Goal: Task Accomplishment & Management: Manage account settings

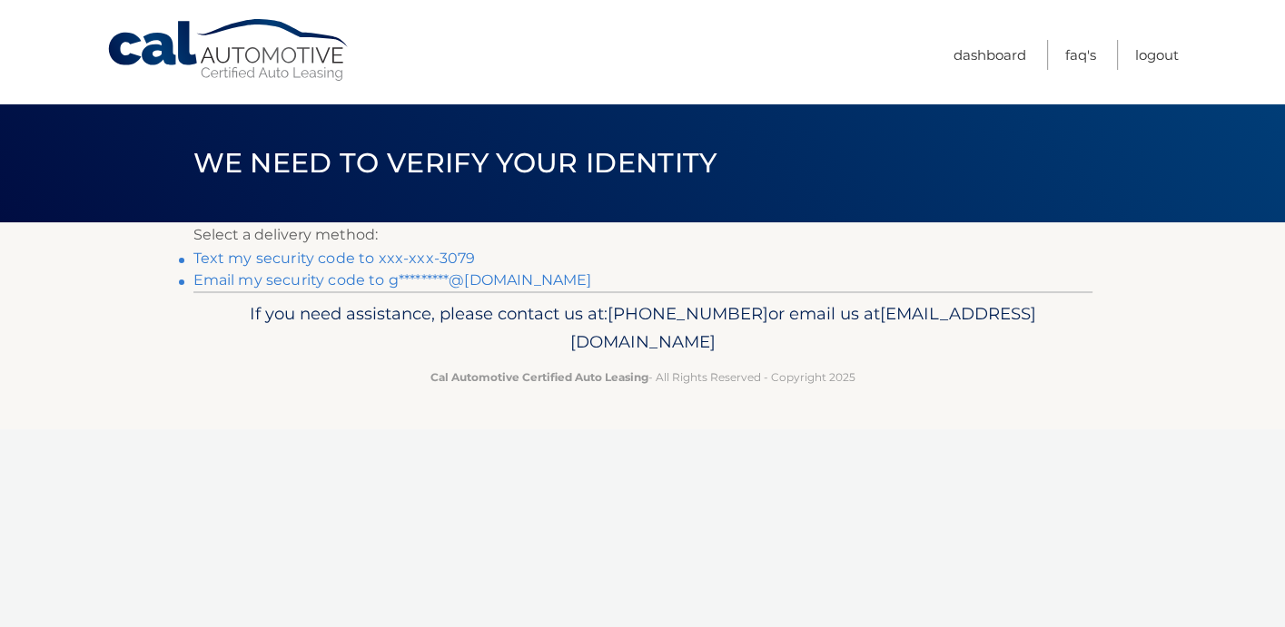
click at [358, 262] on link "Text my security code to xxx-xxx-3079" at bounding box center [334, 258] width 282 height 17
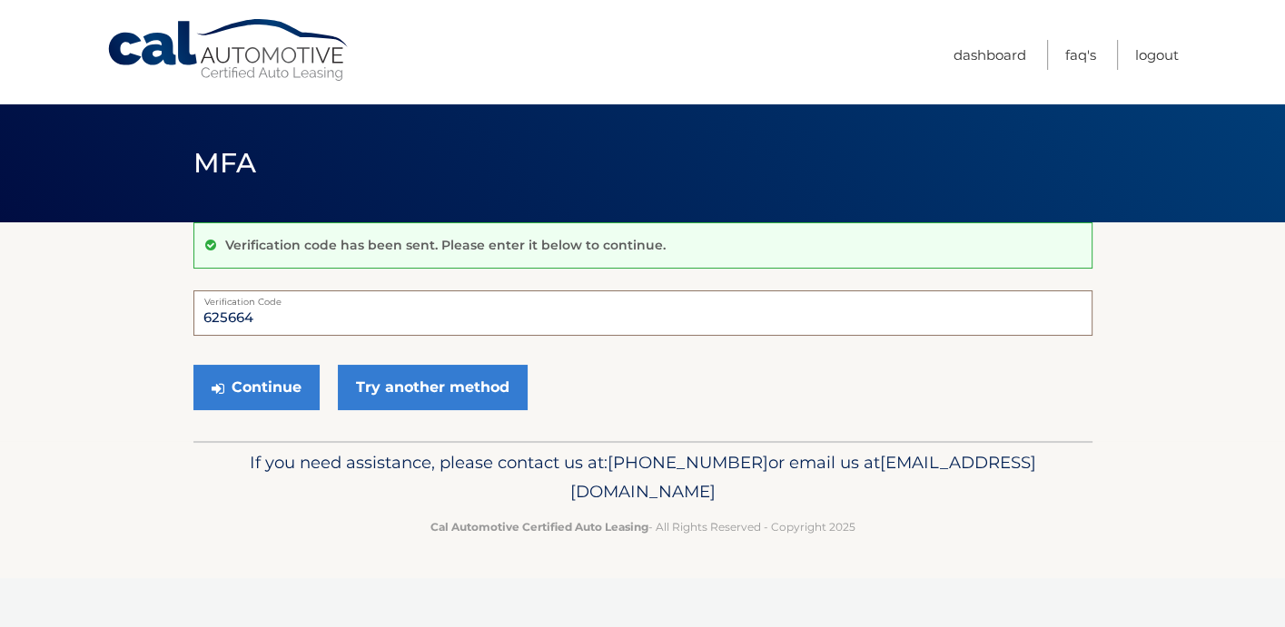
click at [311, 319] on input "625664" at bounding box center [642, 313] width 899 height 45
type input "625664"
click at [262, 385] on button "Continue" at bounding box center [256, 387] width 126 height 45
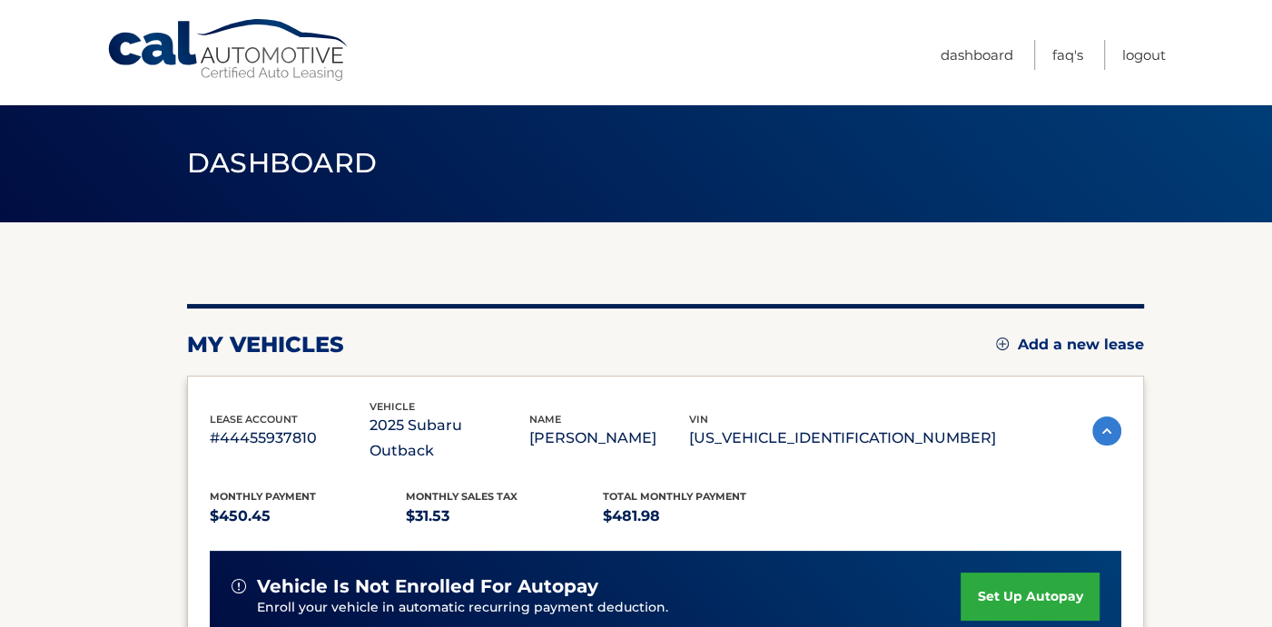
drag, startPoint x: 1258, startPoint y: 209, endPoint x: 1250, endPoint y: 229, distance: 21.3
click at [1250, 229] on main "Dashboard my vehicles Add a new lease lease account #44455937810 vehicle 2025 S…" at bounding box center [636, 494] width 1272 height 988
drag, startPoint x: 1250, startPoint y: 229, endPoint x: 1214, endPoint y: 280, distance: 62.5
click at [1214, 280] on section "my vehicles Add a new lease lease account #44455937810 vehicle 2025 Subaru Outb…" at bounding box center [636, 604] width 1272 height 765
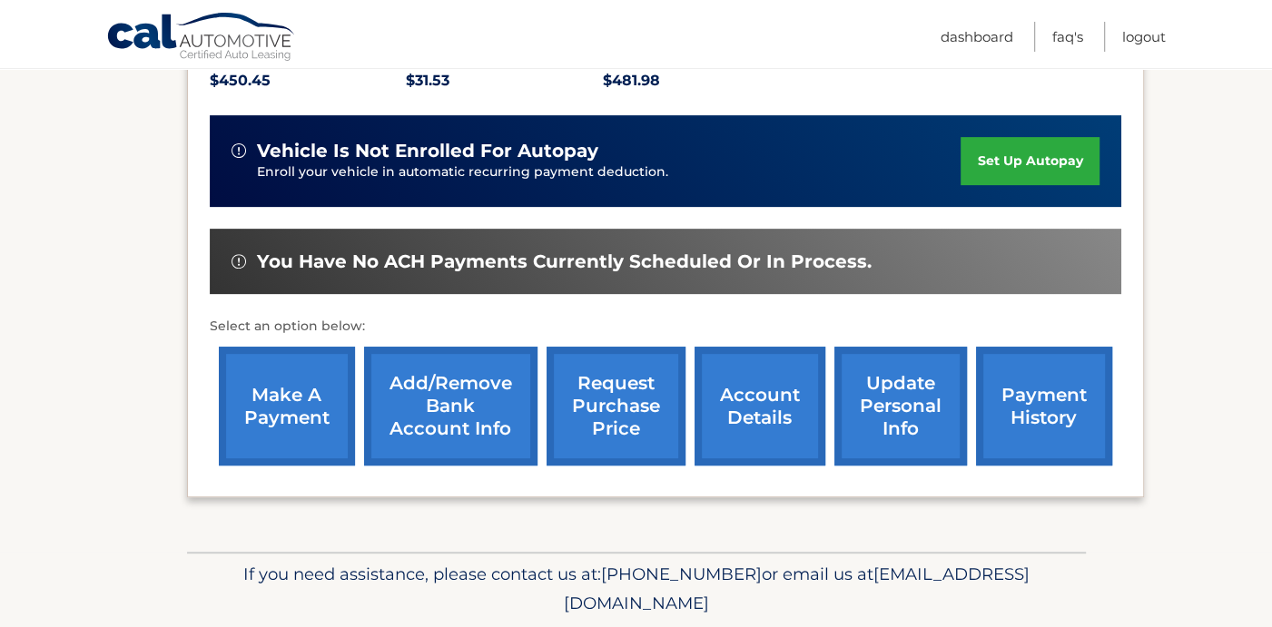
scroll to position [437, 0]
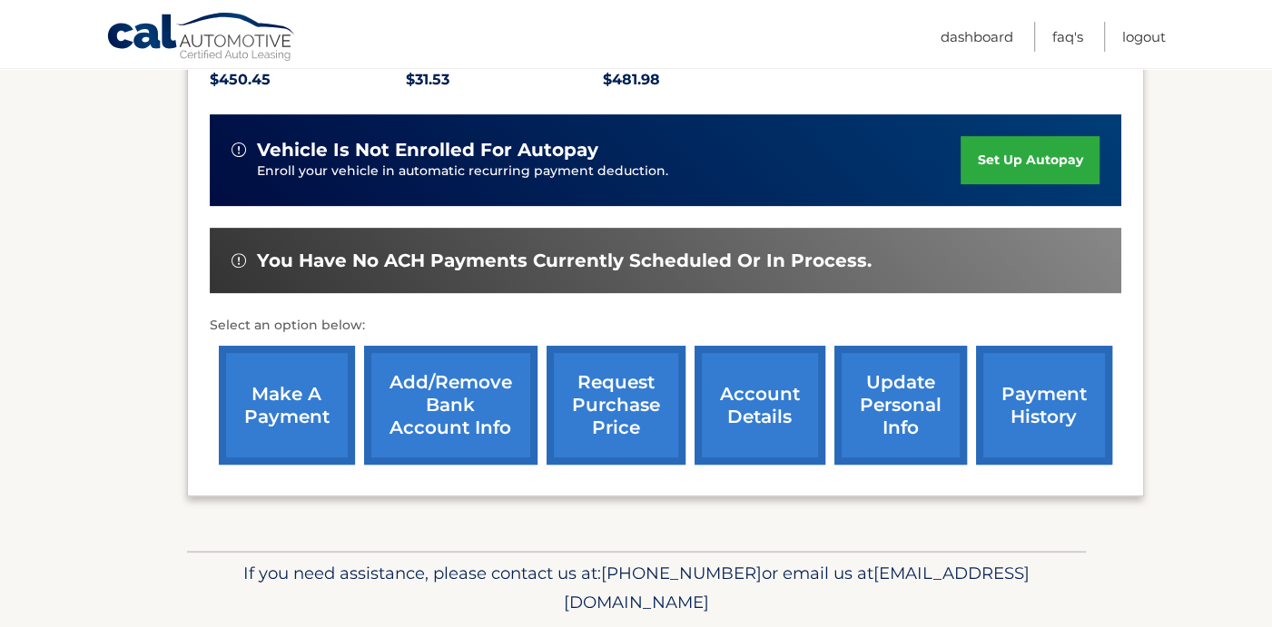
click at [415, 375] on link "Add/Remove bank account info" at bounding box center [450, 405] width 173 height 119
click at [291, 372] on link "make a payment" at bounding box center [287, 405] width 136 height 119
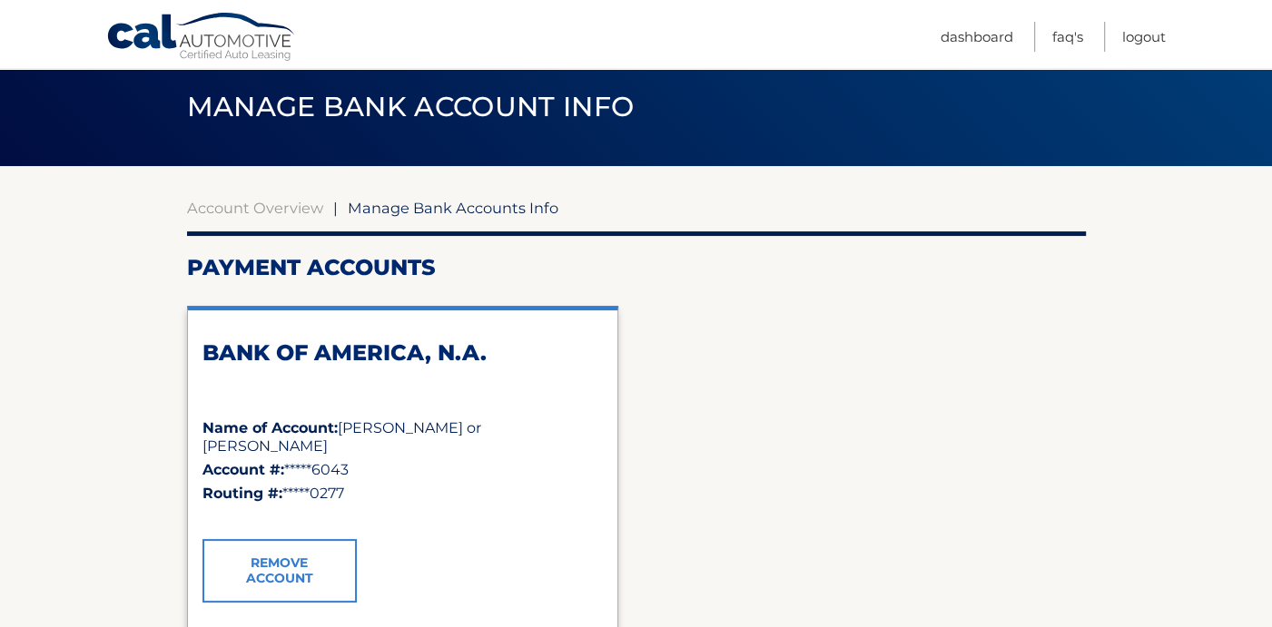
scroll to position [53, 0]
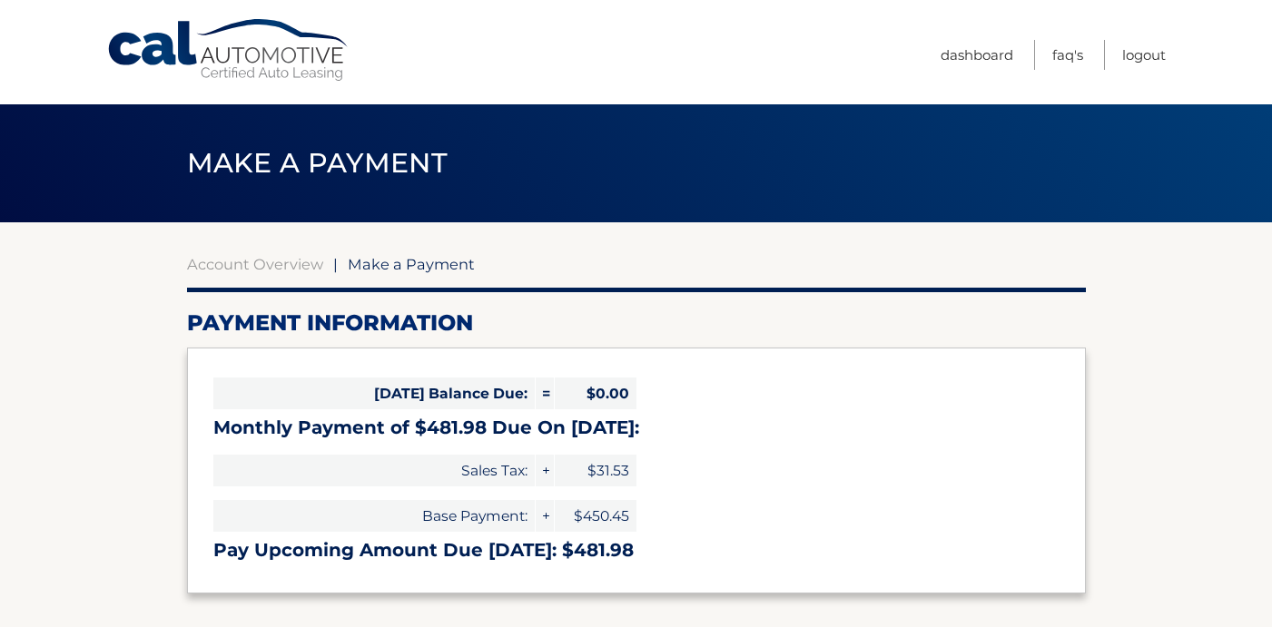
select select "Njg3Mjg5YTYtNzZmYy00Y2Q3LWIzMDMtM2Y1OTU2ZTRkYTg0"
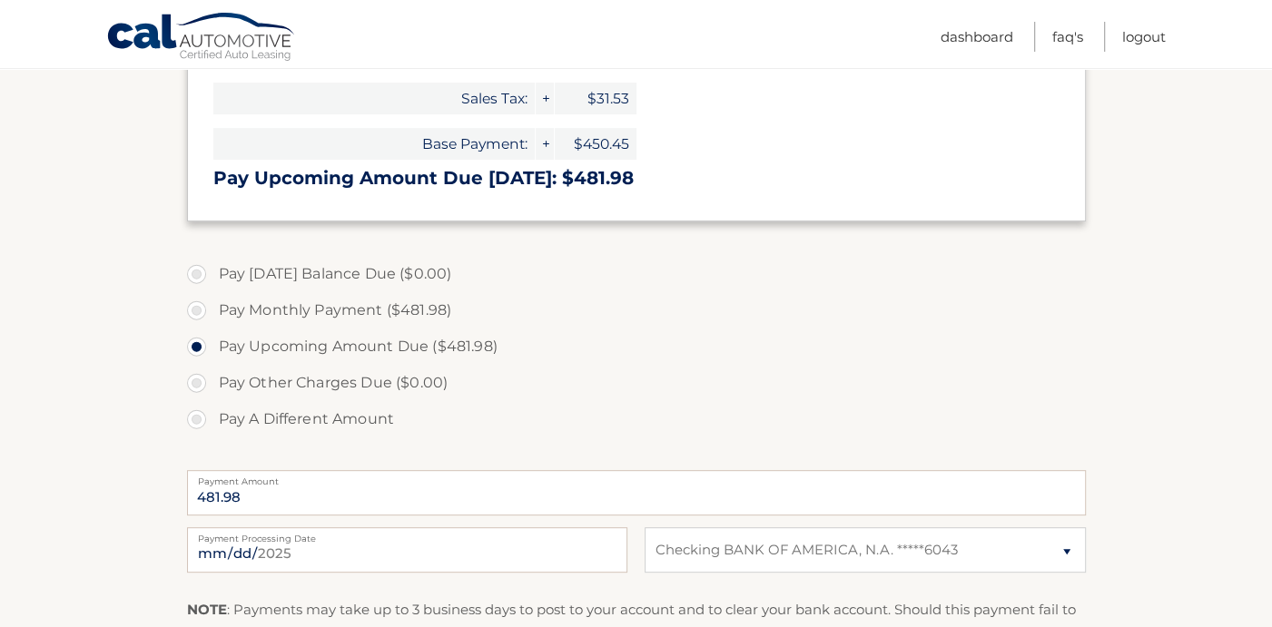
scroll to position [376, 0]
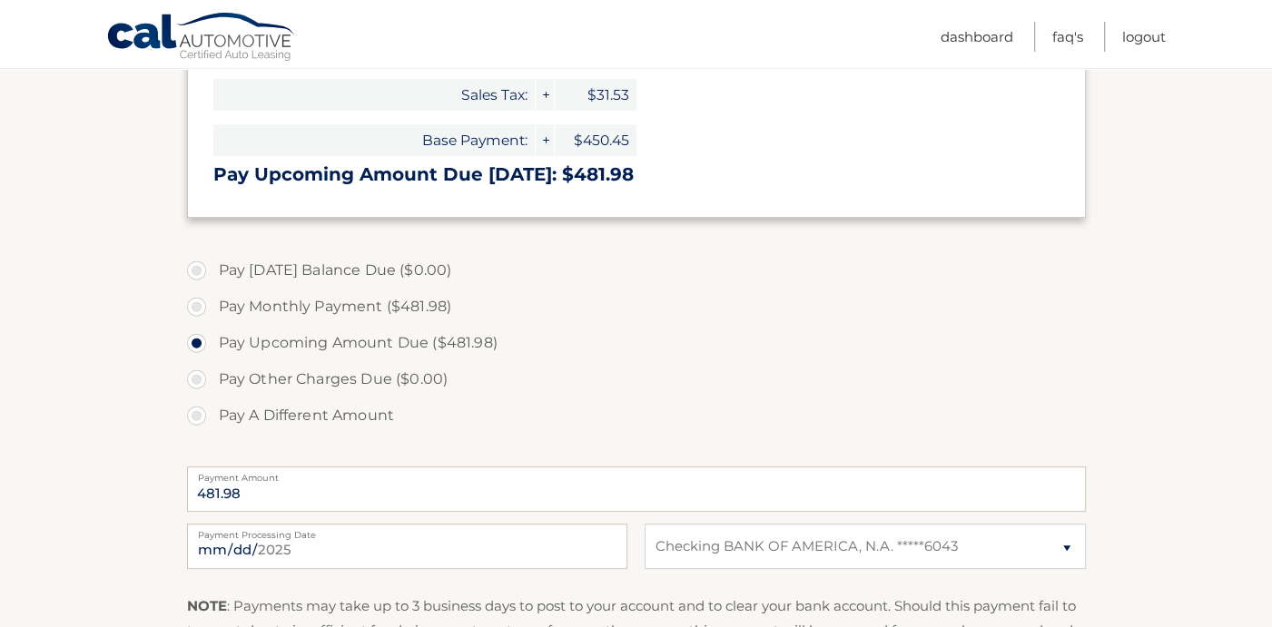
drag, startPoint x: 1251, startPoint y: 385, endPoint x: 1248, endPoint y: 399, distance: 14.8
click at [1248, 399] on section "Account Overview | Make a Payment Payment Information [DATE] Balance Due: = $0.…" at bounding box center [636, 315] width 1272 height 937
click at [1068, 550] on select "Select Bank Account Checking BANK OF AMERICA, N.A. *****6043" at bounding box center [865, 546] width 440 height 45
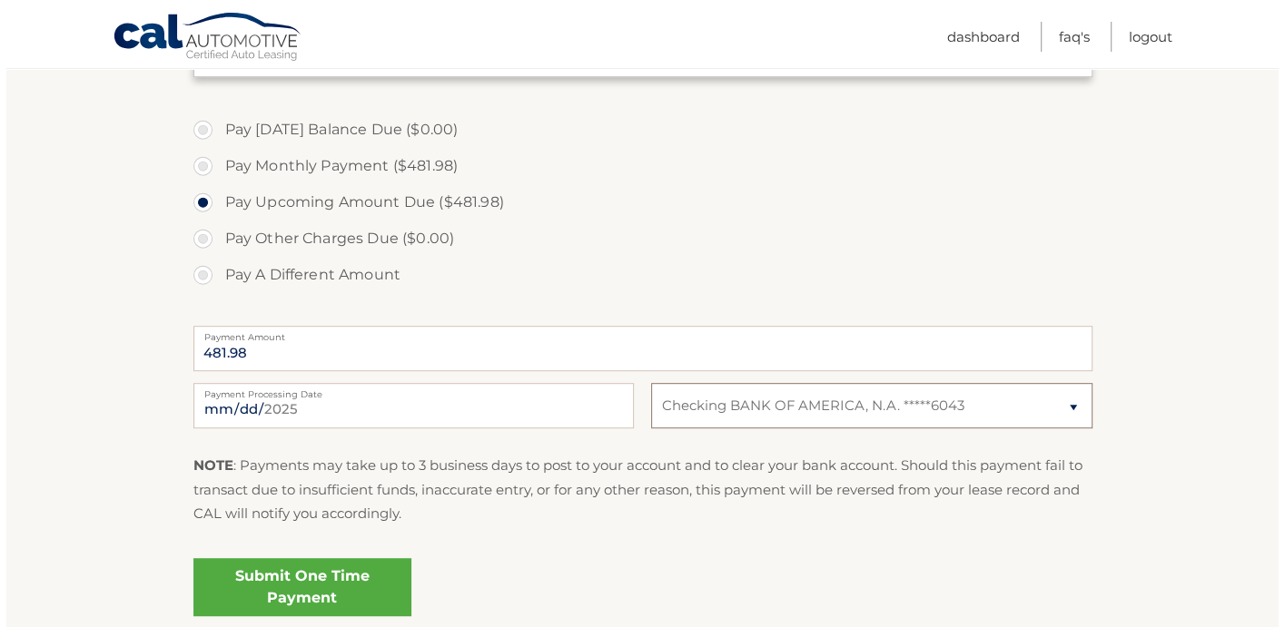
scroll to position [557, 0]
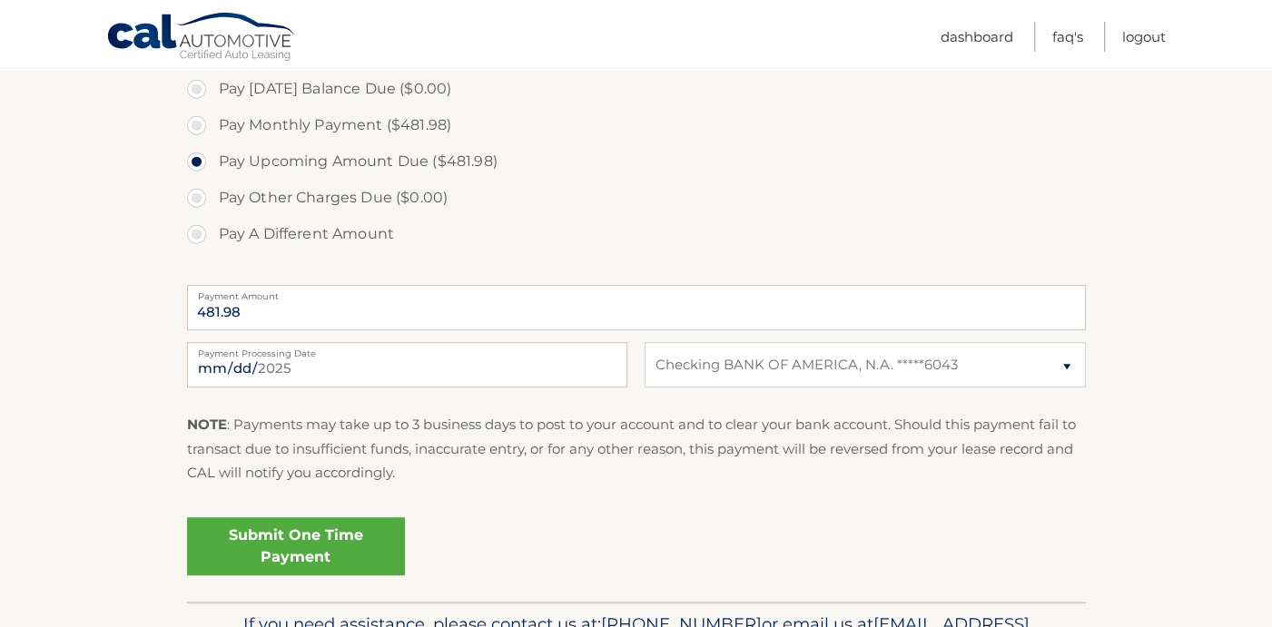
click at [286, 548] on link "Submit One Time Payment" at bounding box center [296, 547] width 218 height 58
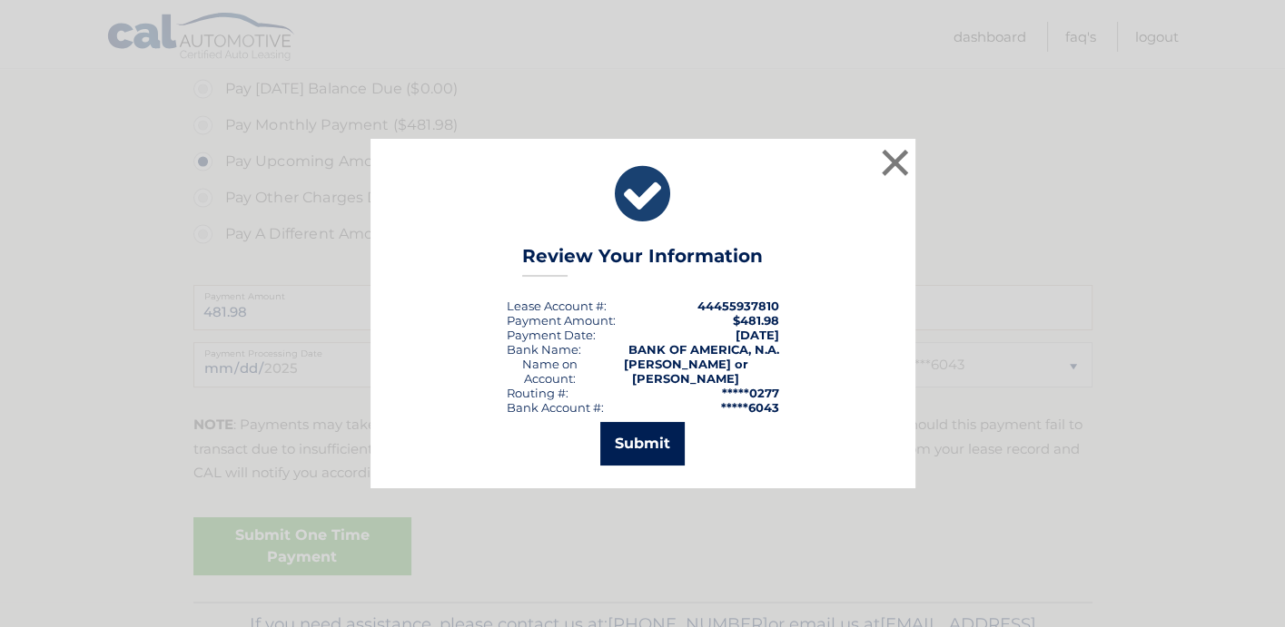
click at [643, 437] on button "Submit" at bounding box center [642, 444] width 84 height 44
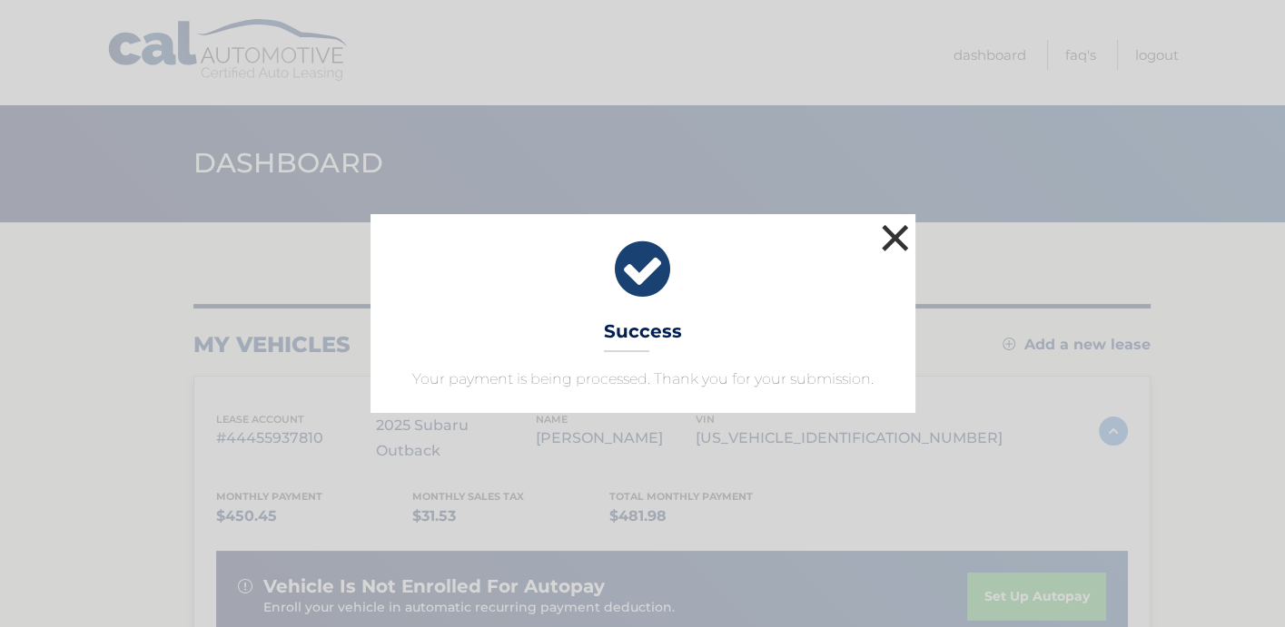
click at [896, 237] on button "×" at bounding box center [895, 238] width 36 height 36
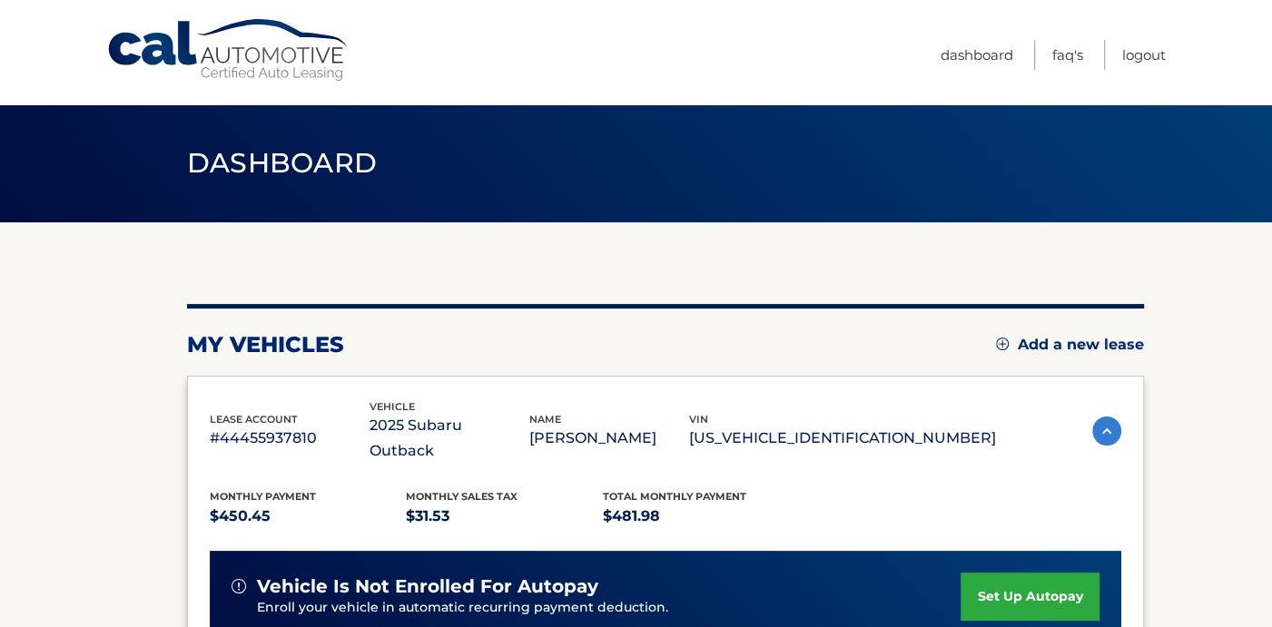
click at [896, 237] on div "my vehicles Add a new lease lease account #44455937810 vehicle 2025 Subaru Outb…" at bounding box center [665, 622] width 957 height 800
